Goal: Navigation & Orientation: Find specific page/section

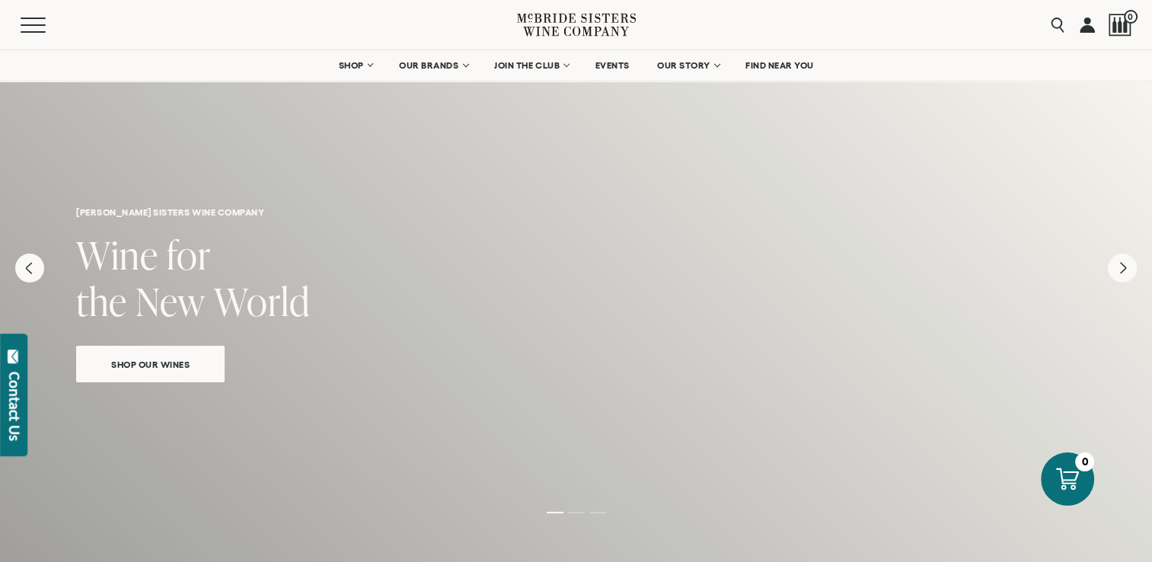
click at [35, 67] on nav "SHOP Sets Reds Whites [GEOGRAPHIC_DATA] Sparkling All Wines OUR BRANDS [PERSON_…" at bounding box center [576, 65] width 1152 height 30
click at [43, 30] on button "Menu" at bounding box center [48, 25] width 55 height 15
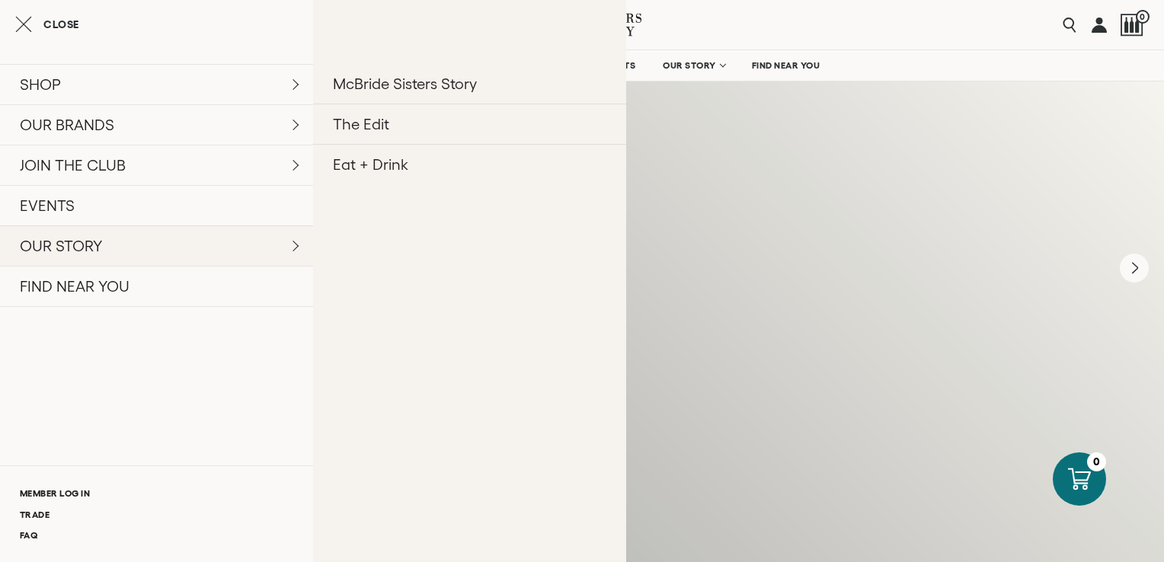
click at [110, 254] on link "OUR STORY" at bounding box center [156, 245] width 313 height 40
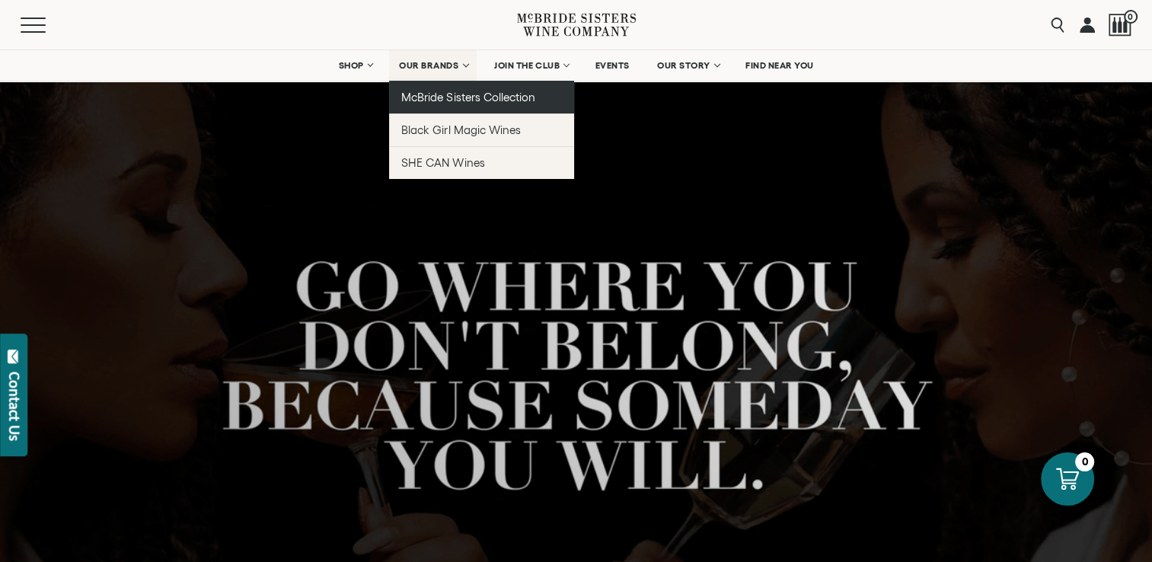
click at [418, 99] on span "McBride Sisters Collection" at bounding box center [468, 97] width 134 height 13
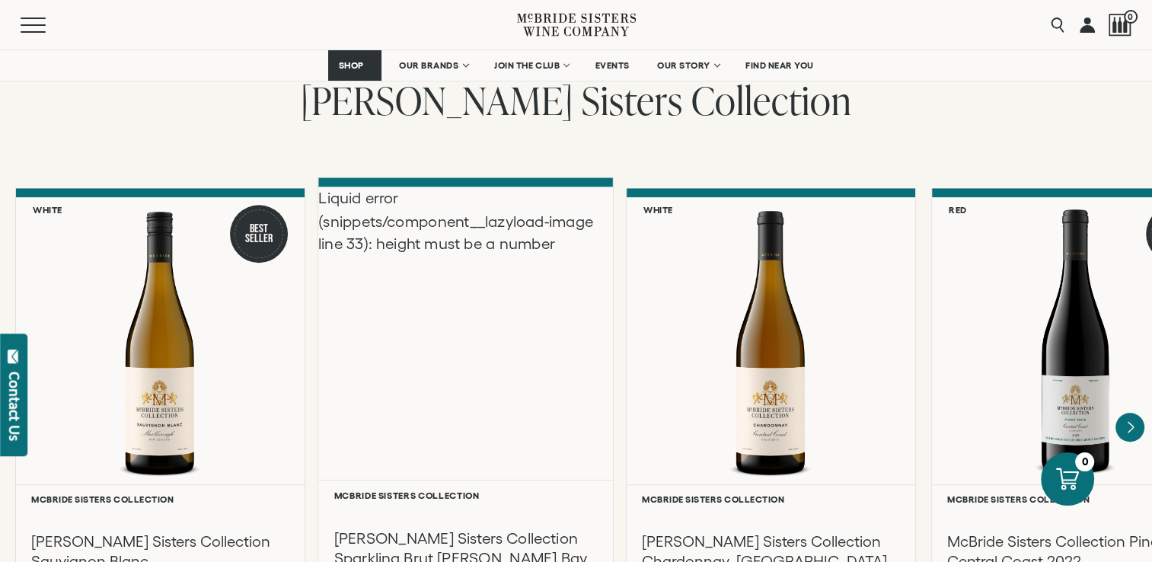
scroll to position [1371, 0]
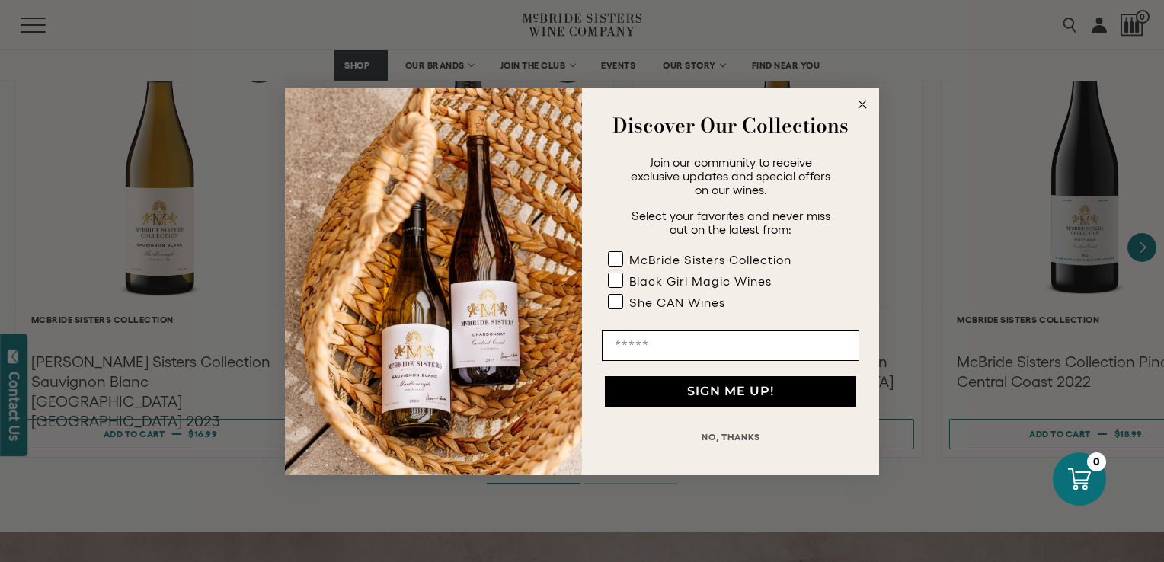
click at [723, 434] on button "NO, THANKS" at bounding box center [730, 437] width 257 height 30
